Goal: Find specific page/section: Find specific page/section

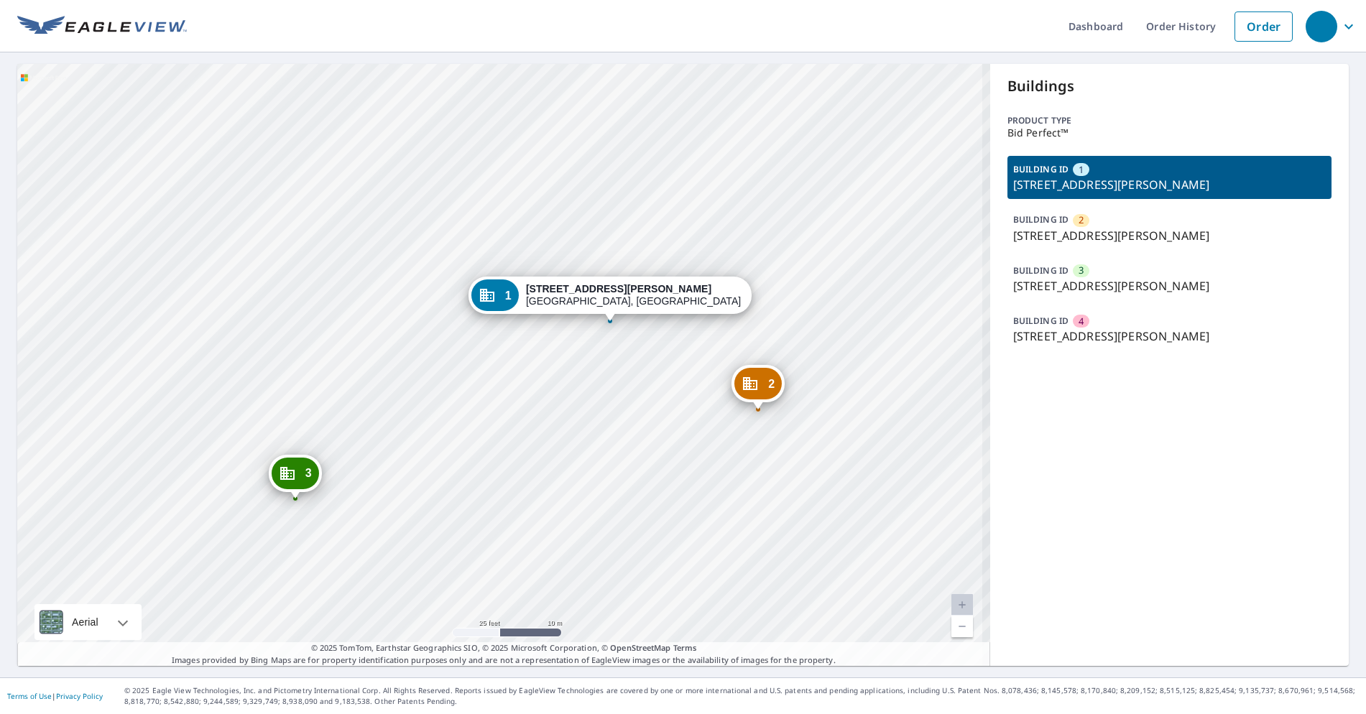
drag, startPoint x: 565, startPoint y: 363, endPoint x: 517, endPoint y: 408, distance: 66.1
click at [517, 408] on div "2 [STREET_ADDRESS][PERSON_NAME] 3 [STREET_ADDRESS][PERSON_NAME] 4 [STREET_ADDRE…" at bounding box center [503, 365] width 973 height 602
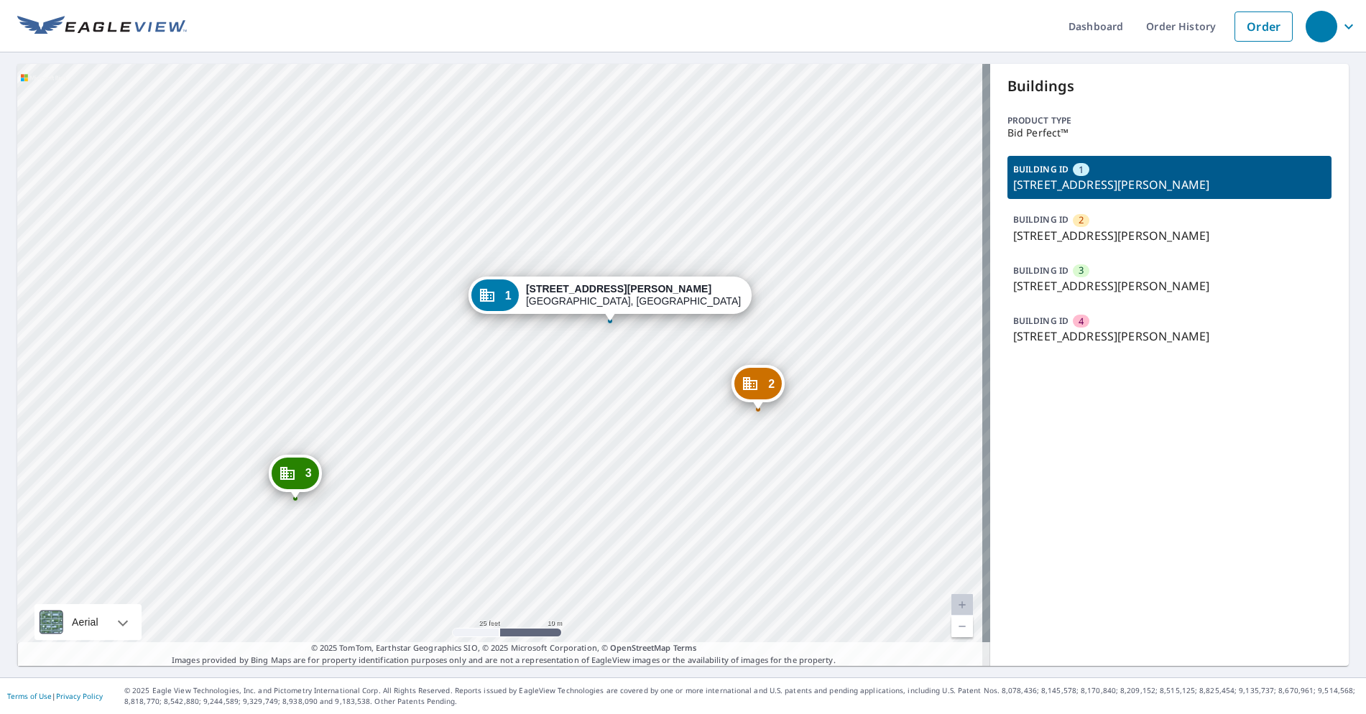
click at [387, 45] on ul "Dashboard Order History Order" at bounding box center [743, 26] width 1113 height 52
drag, startPoint x: 374, startPoint y: 9, endPoint x: 380, endPoint y: 14, distance: 7.6
click at [372, 9] on ul "Dashboard Order History Order" at bounding box center [743, 26] width 1113 height 52
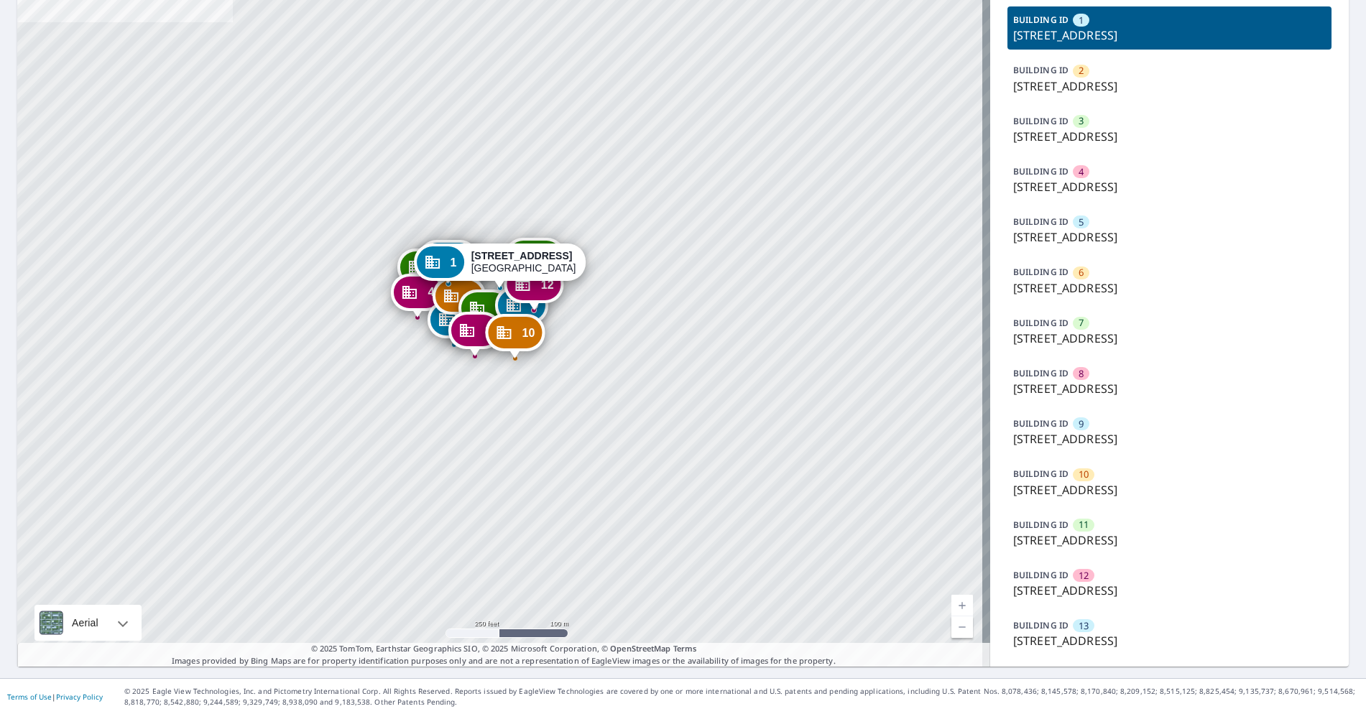
scroll to position [150, 0]
click at [1075, 634] on p "15300 W Colonial Dr, Winter Garden, FL, 34787" at bounding box center [1169, 640] width 313 height 17
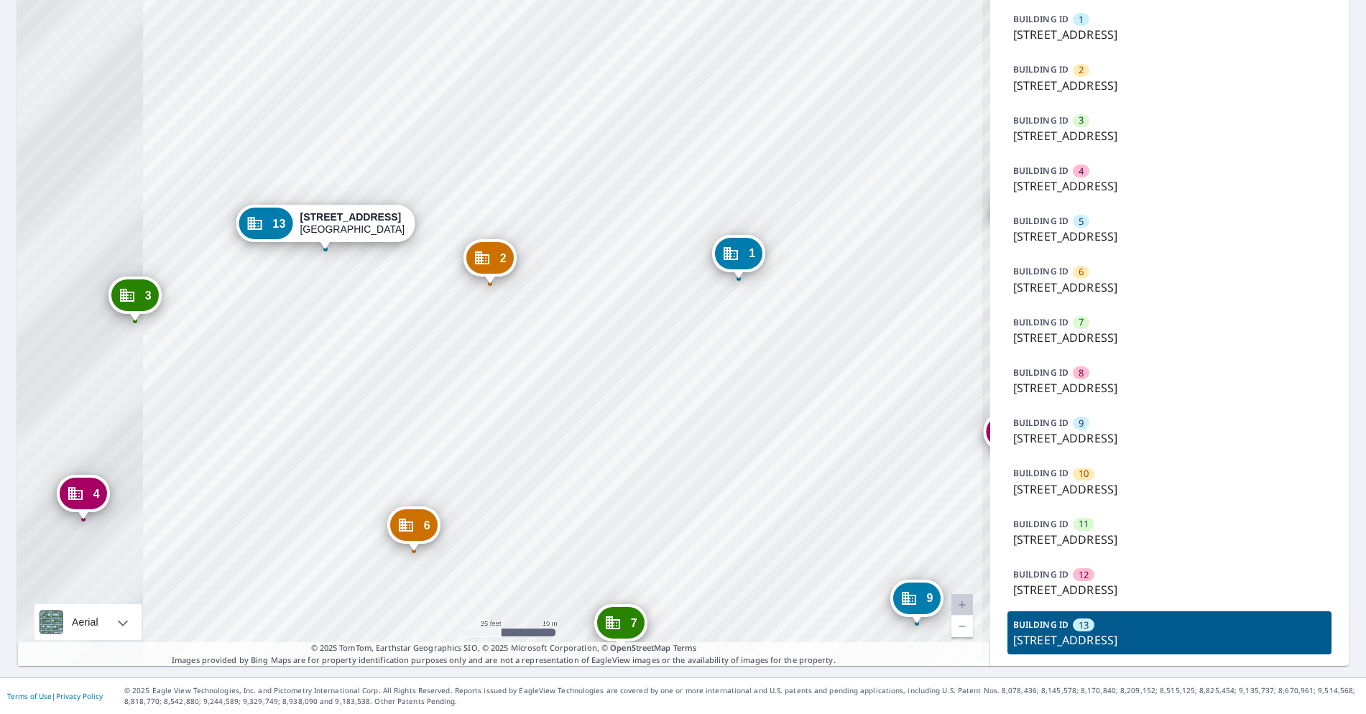
drag, startPoint x: 256, startPoint y: 205, endPoint x: 615, endPoint y: 477, distance: 450.4
click at [615, 477] on div "1 15300 W Colonial Dr Winter Garden, FL 34787 2 15300 W Colonial Dr Winter Gard…" at bounding box center [503, 290] width 973 height 753
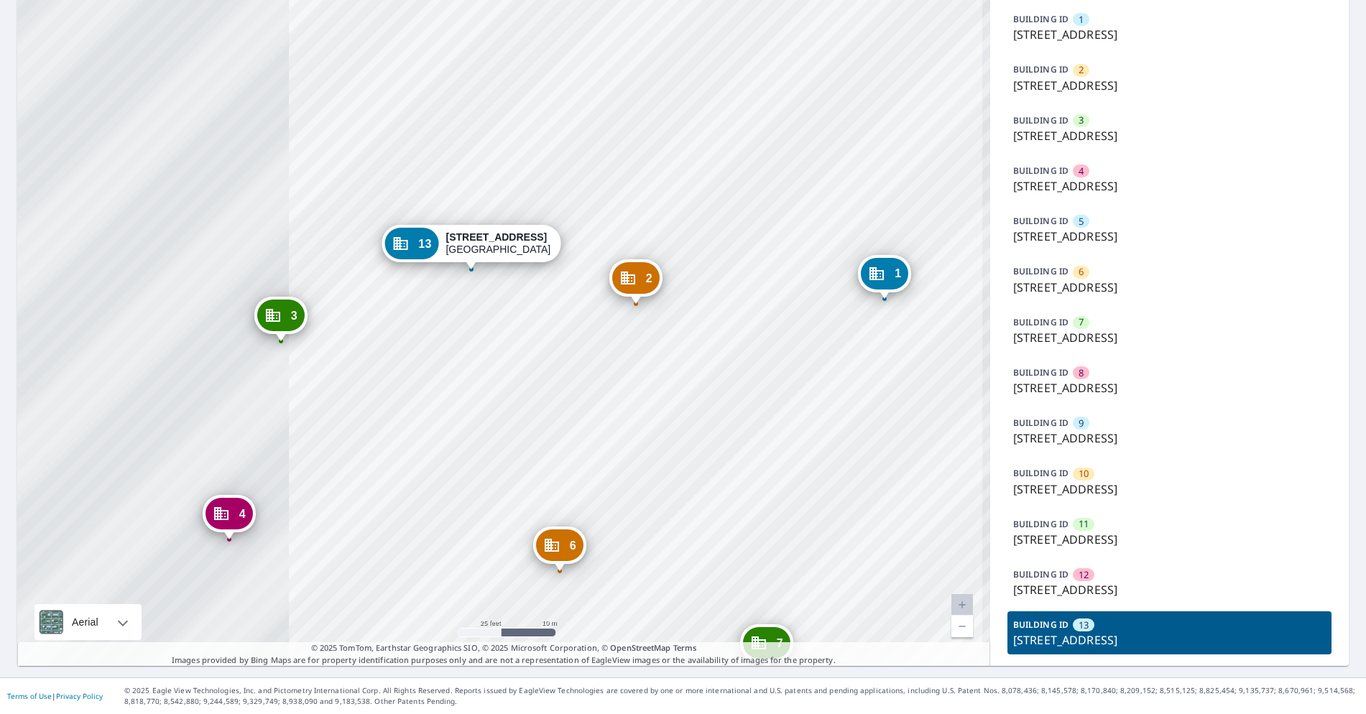
drag, startPoint x: 274, startPoint y: 285, endPoint x: 392, endPoint y: 299, distance: 118.8
click at [392, 299] on div "1 15300 W Colonial Dr Winter Garden, FL 34787 2 15300 W Colonial Dr Winter Gard…" at bounding box center [503, 290] width 973 height 753
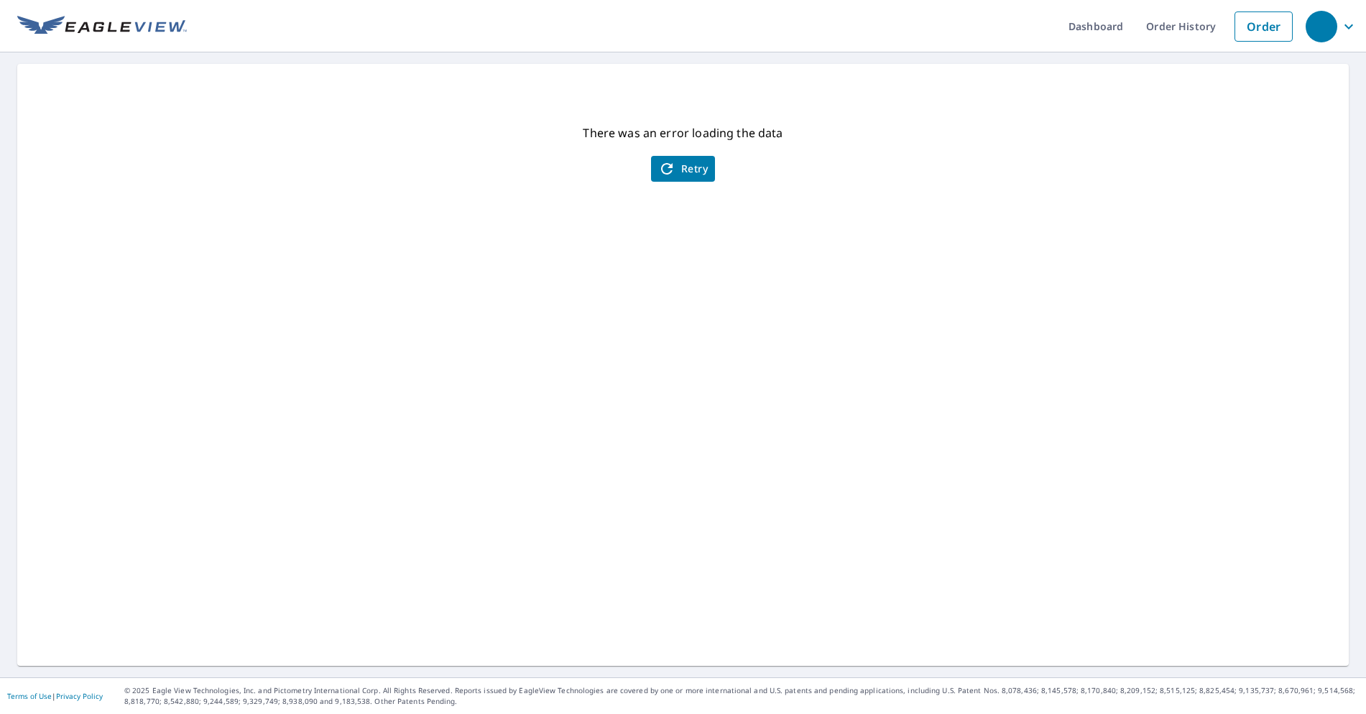
click at [668, 170] on icon "button" at bounding box center [666, 168] width 17 height 17
click at [690, 174] on span "Retry" at bounding box center [683, 168] width 50 height 17
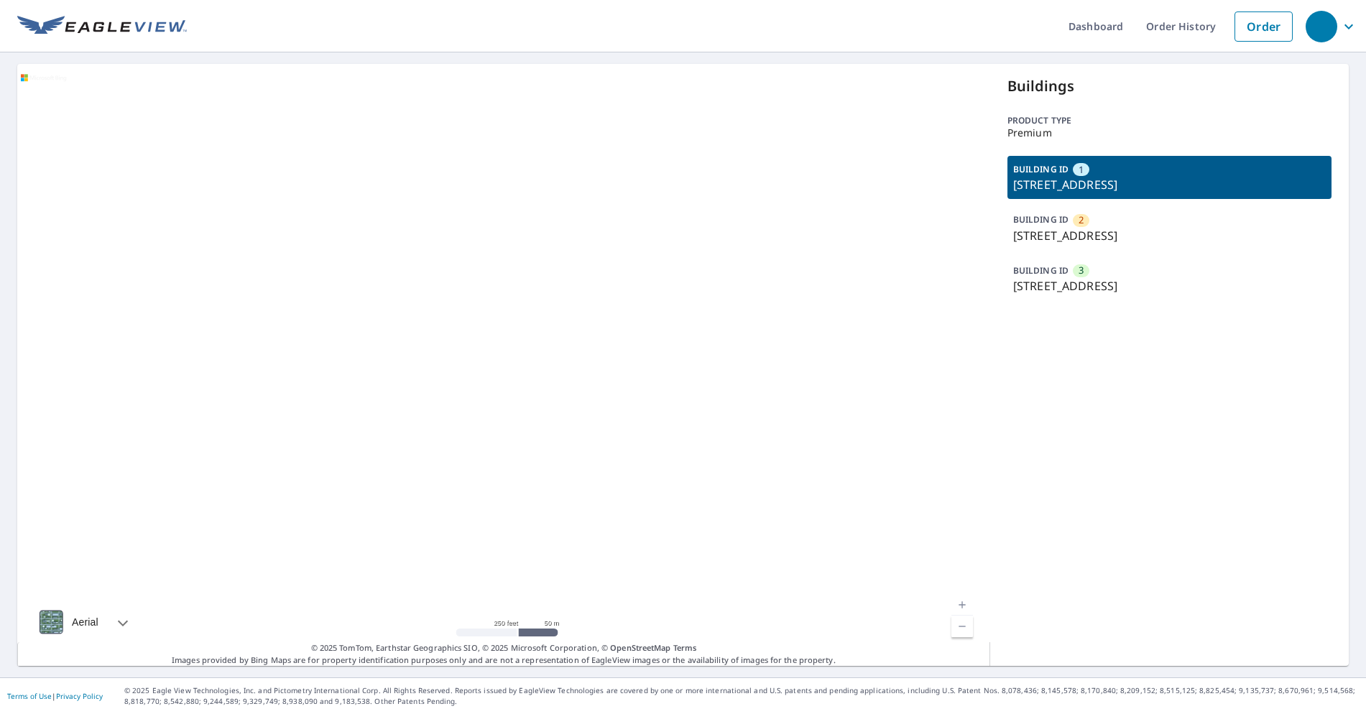
click at [1116, 270] on div "BUILDING ID 3 70 Lake Ave, Oak Bluffs, MA, 02557" at bounding box center [1170, 278] width 324 height 43
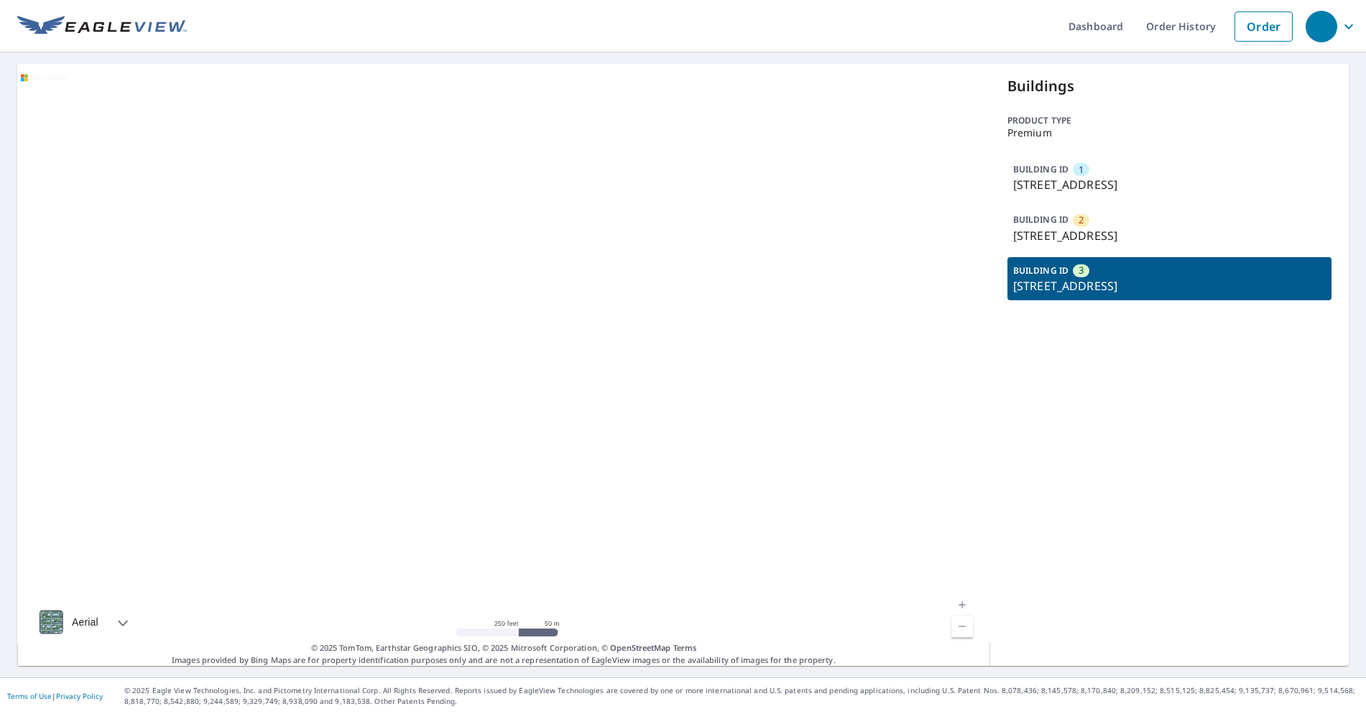
click at [1070, 196] on div "BUILDING ID 1 51 County Rd, Oak Bluffs, MA, 02557" at bounding box center [1170, 177] width 324 height 43
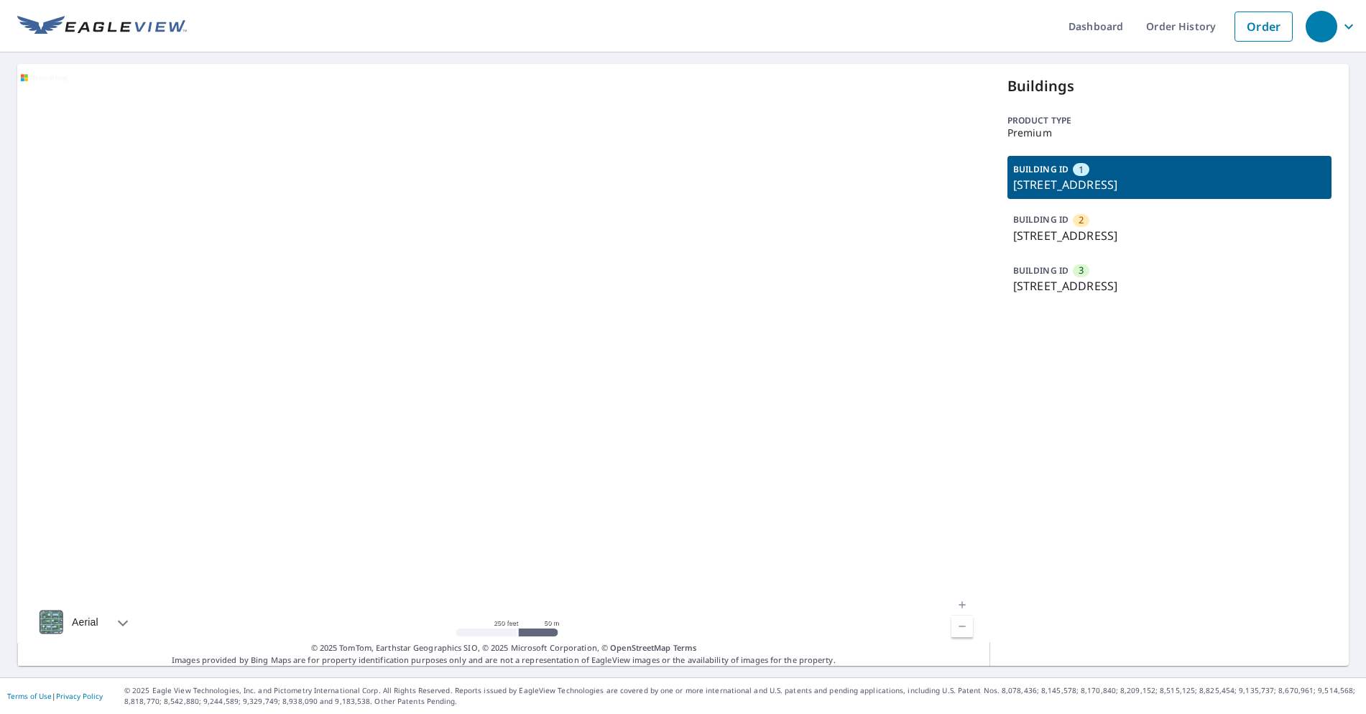
drag, startPoint x: 1071, startPoint y: 239, endPoint x: 1062, endPoint y: 282, distance: 44.1
click at [1071, 249] on div "BUILDING ID 2 74 County Rd, Oak Bluffs, MA, 02557" at bounding box center [1170, 227] width 324 height 43
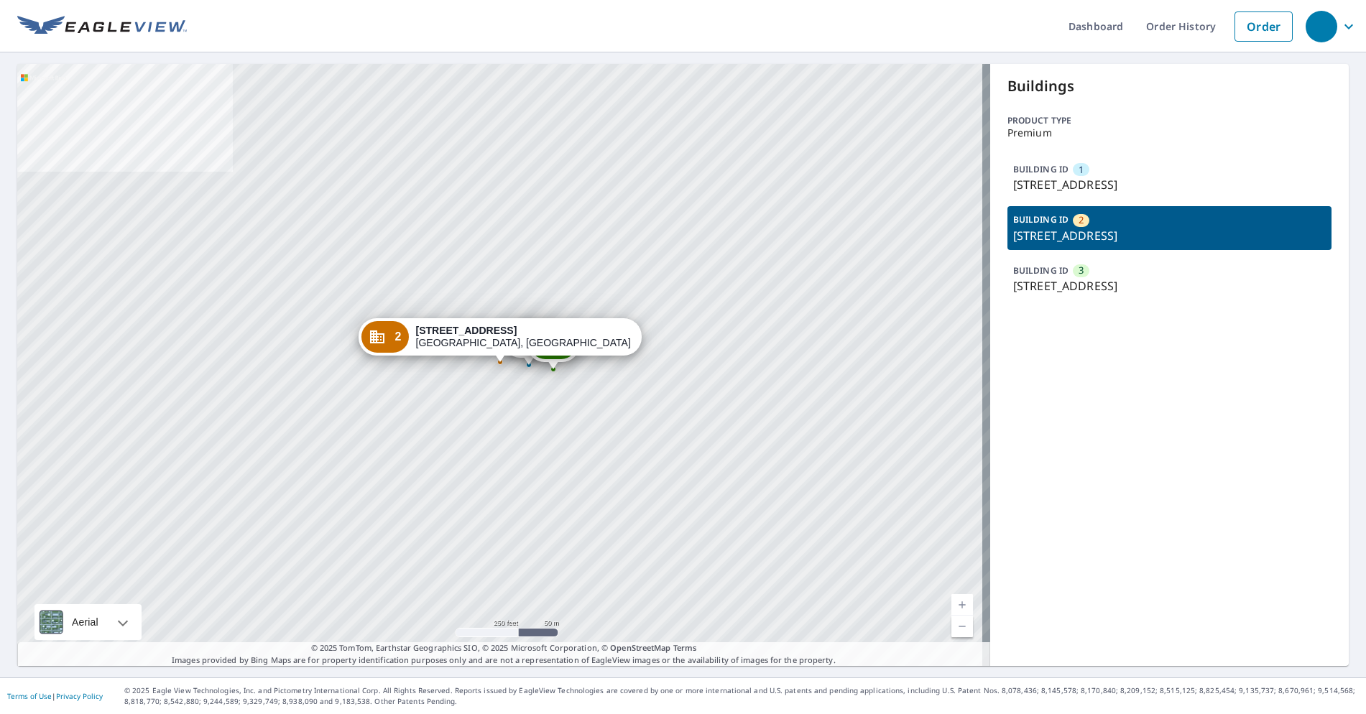
drag, startPoint x: 1062, startPoint y: 283, endPoint x: 1065, endPoint y: 242, distance: 41.1
click at [1064, 272] on div "BUILDING ID 3 70 Lake Ave, Oak Bluffs, MA, 02557" at bounding box center [1170, 278] width 324 height 43
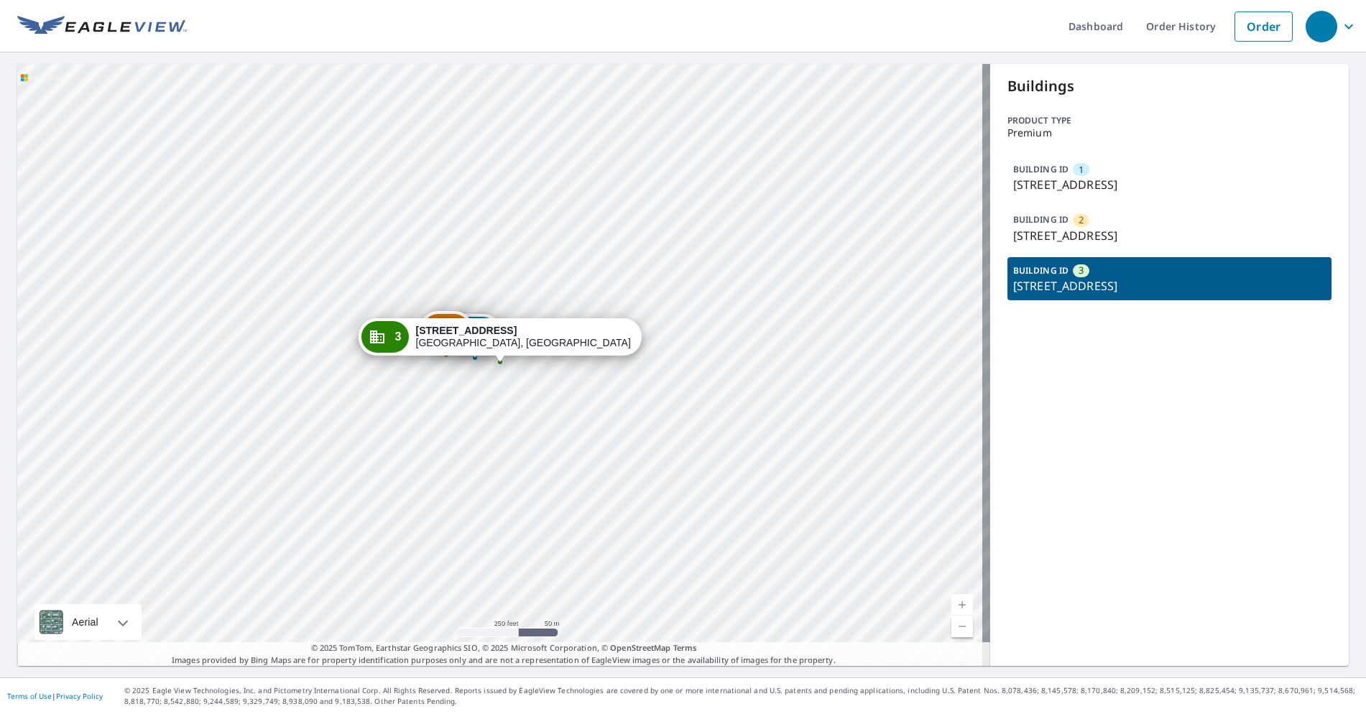
drag, startPoint x: 1065, startPoint y: 241, endPoint x: 1064, endPoint y: 269, distance: 28.1
click at [1066, 241] on p "74 County Rd, Oak Bluffs, MA, 02557" at bounding box center [1169, 235] width 313 height 17
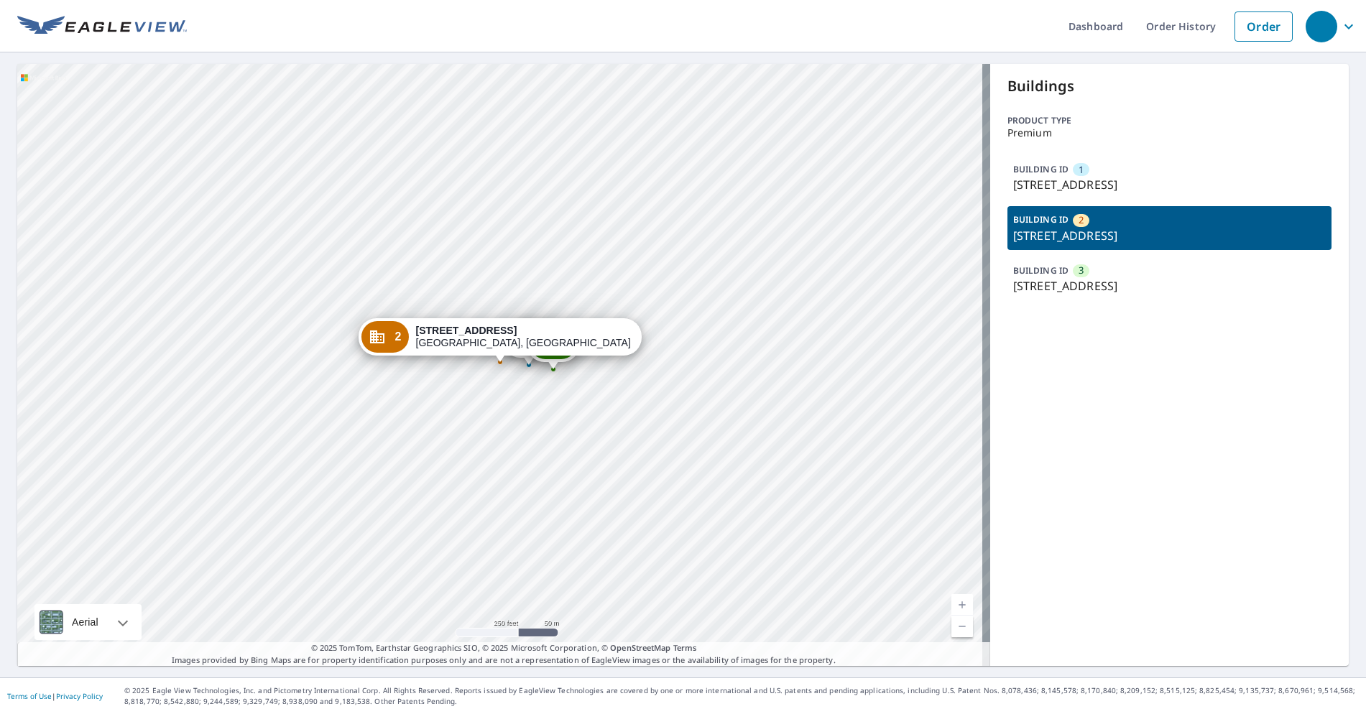
click at [1064, 270] on div "BUILDING ID 3 70 Lake Ave, Oak Bluffs, MA, 02557" at bounding box center [1170, 278] width 324 height 43
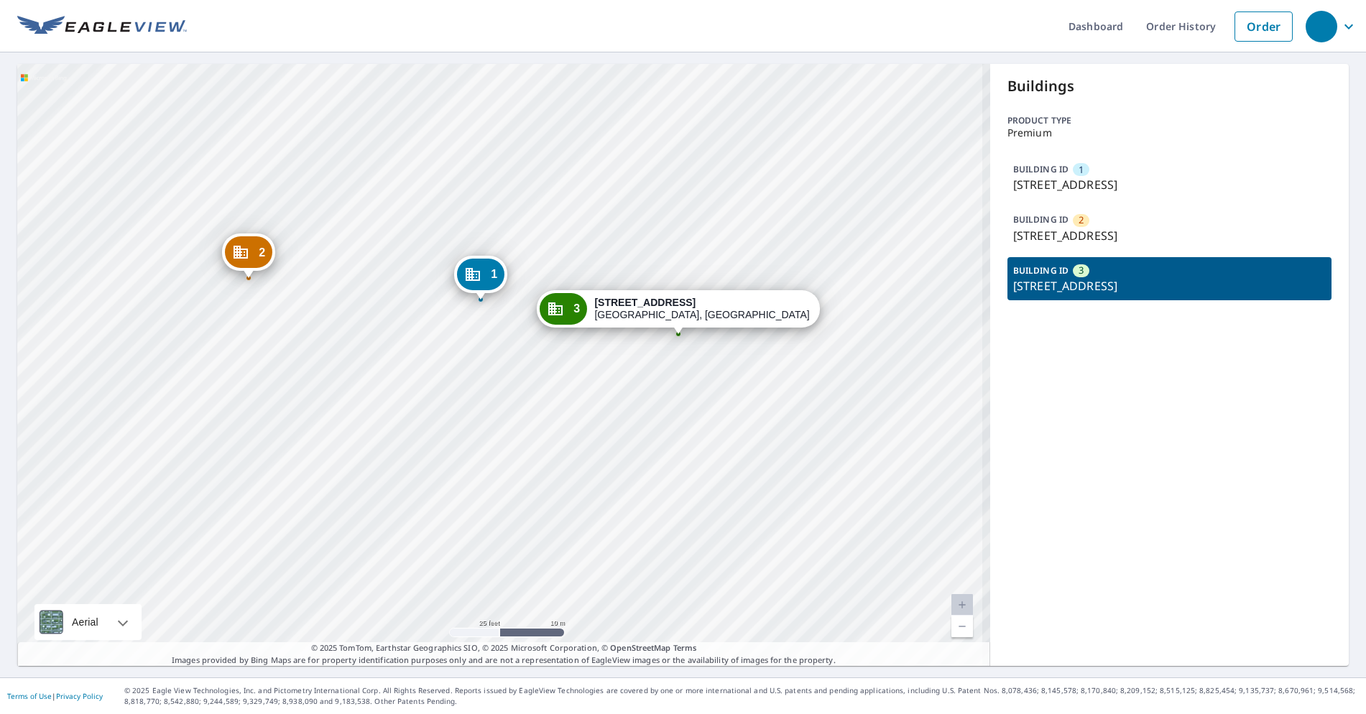
drag, startPoint x: 578, startPoint y: 426, endPoint x: 742, endPoint y: 426, distance: 163.9
click at [712, 419] on div "1 51 County Rd Oak Bluffs, MA 02557 2 74 County Rd Oak Bluffs, MA 02557 3 70 La…" at bounding box center [503, 365] width 973 height 602
